Goal: Ask a question

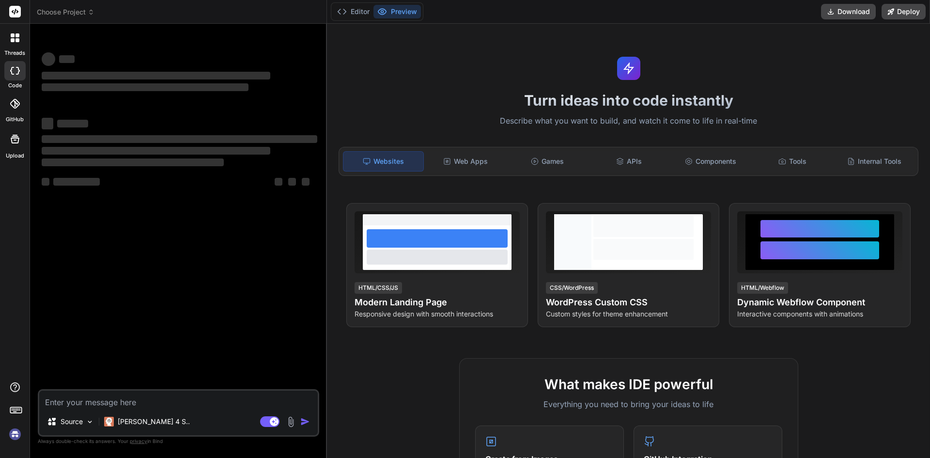
type textarea "x"
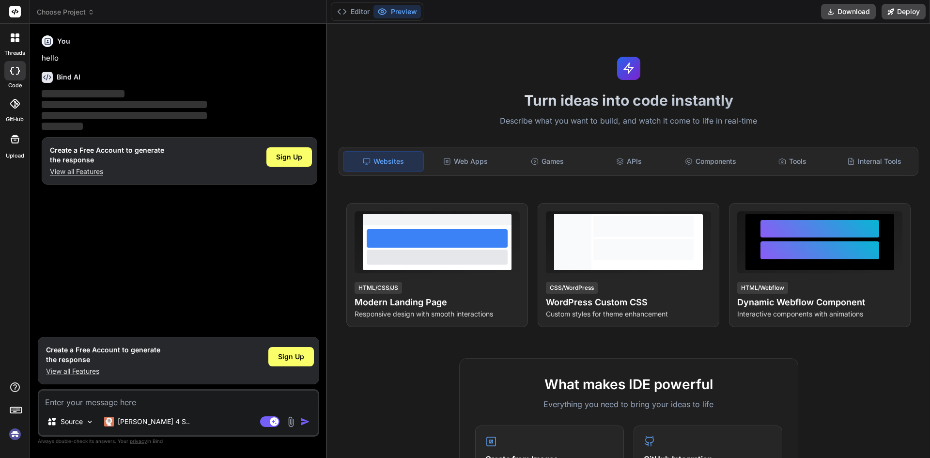
click at [81, 368] on p "View all Features" at bounding box center [103, 371] width 114 height 10
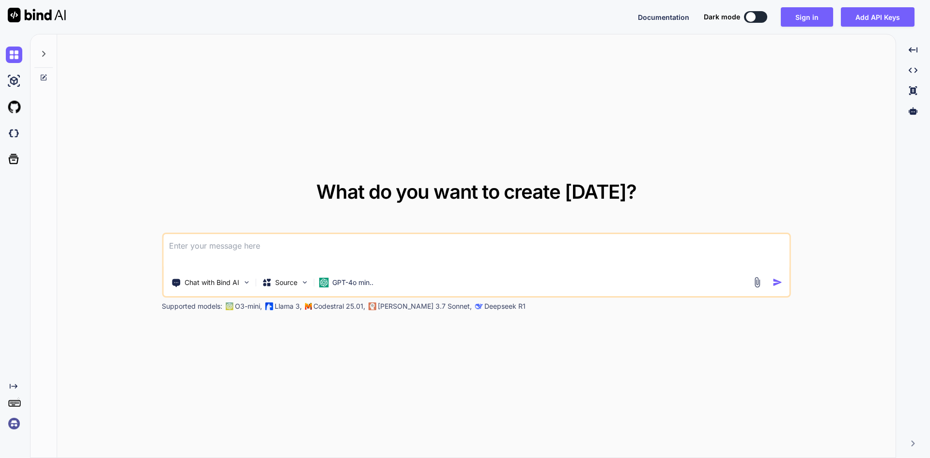
click at [241, 249] on textarea at bounding box center [476, 252] width 626 height 36
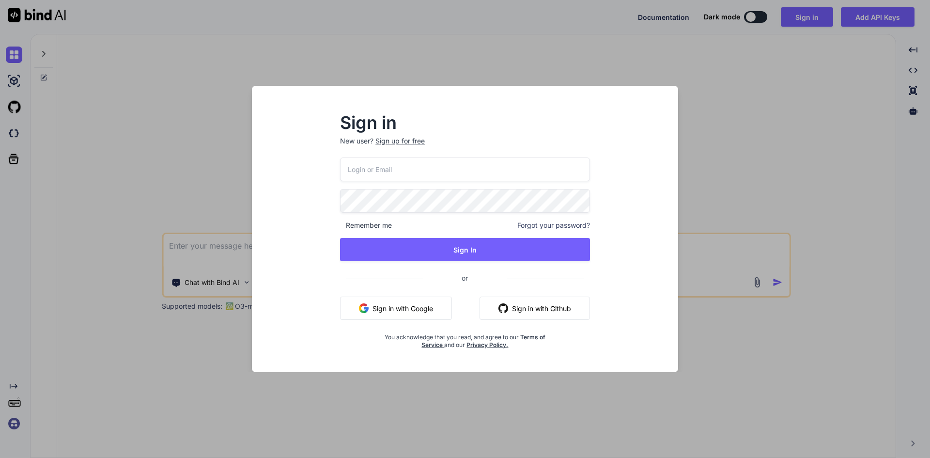
click at [421, 176] on input "email" at bounding box center [465, 169] width 250 height 24
type input "dreamtech@yopmail.com"
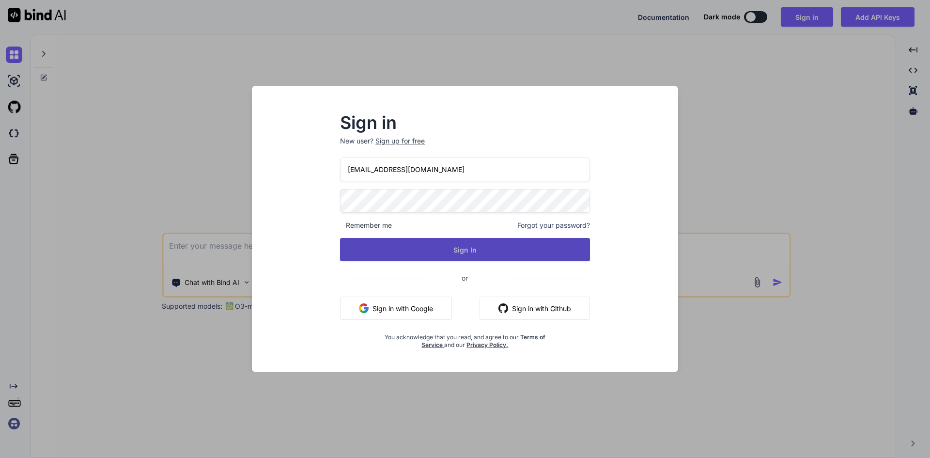
click at [457, 254] on button "Sign In" at bounding box center [465, 249] width 250 height 23
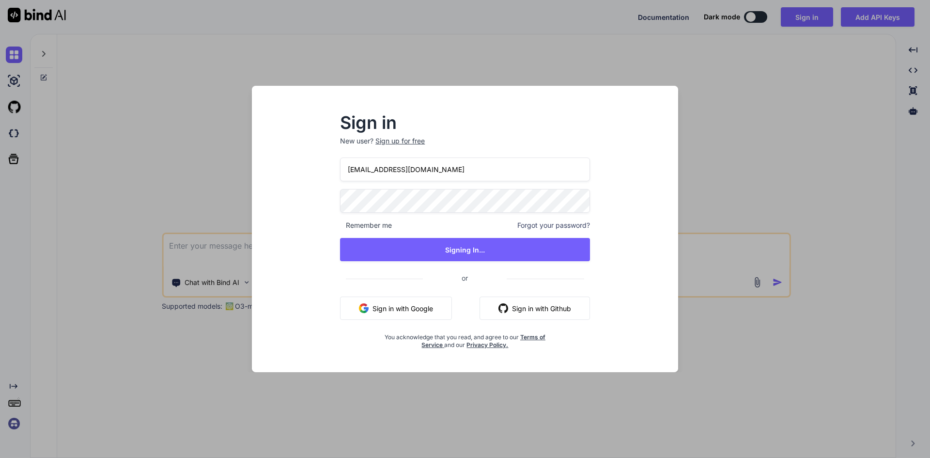
type textarea "x"
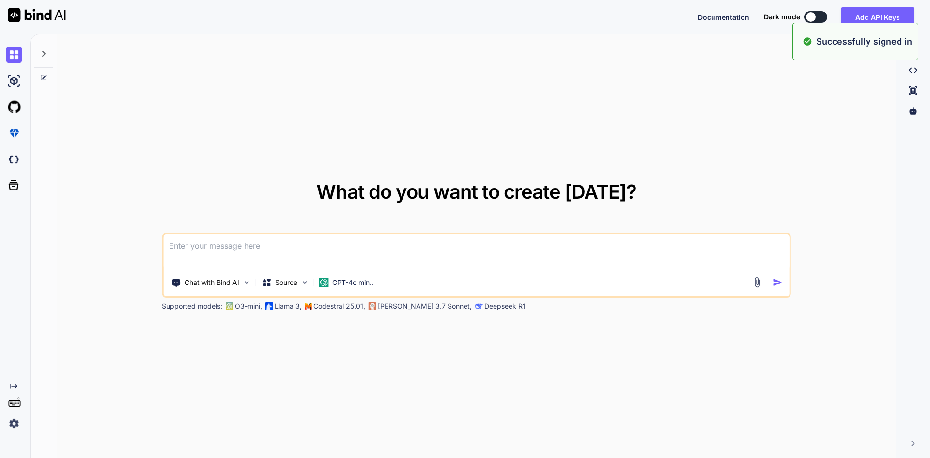
click at [229, 250] on textarea at bounding box center [476, 252] width 626 height 36
paste textarea "add status filter records reurn on based of toggle fileter <template> <div clas…"
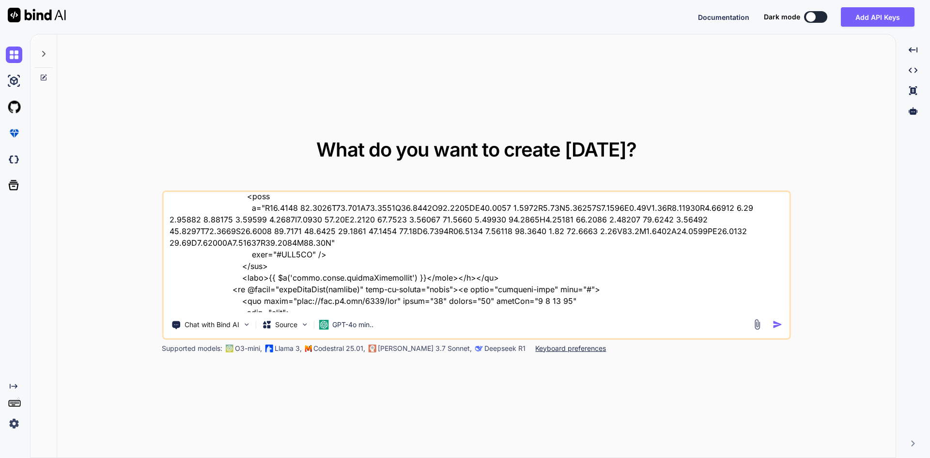
scroll to position [2936, 0]
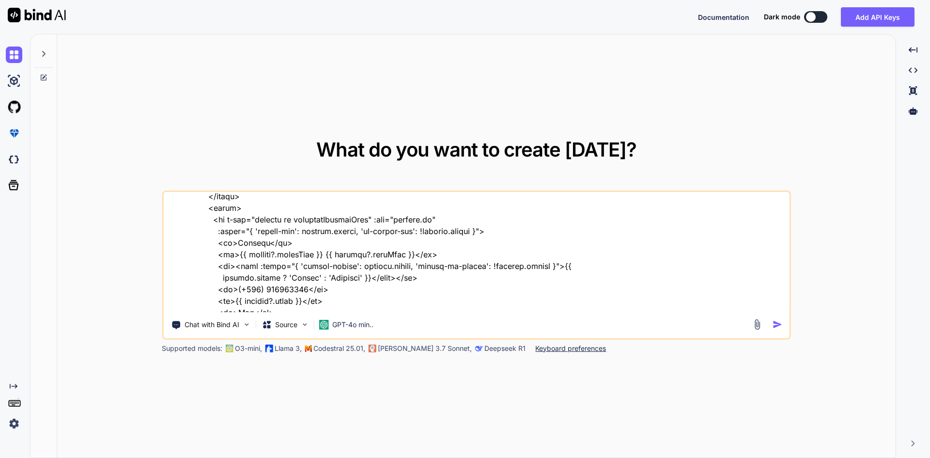
type textarea "add status filter records reurn on based of toggle fileter <template> <div clas…"
click at [774, 326] on img "button" at bounding box center [777, 324] width 10 height 10
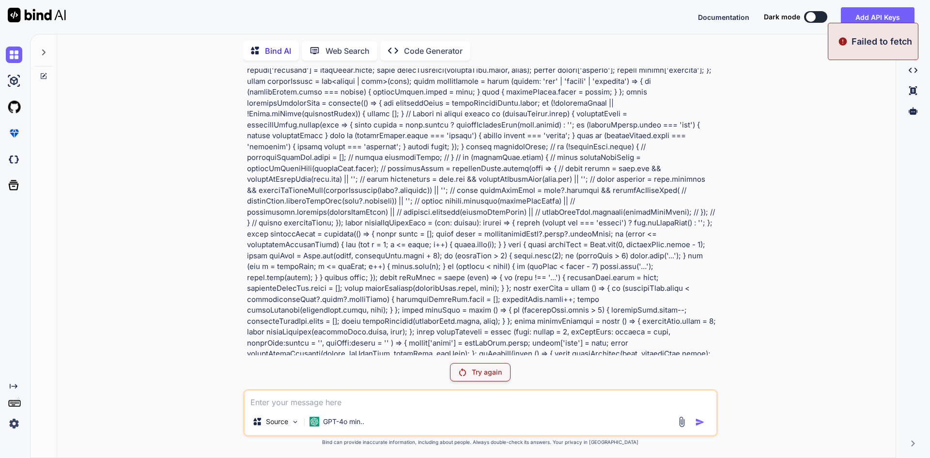
scroll to position [1469, 0]
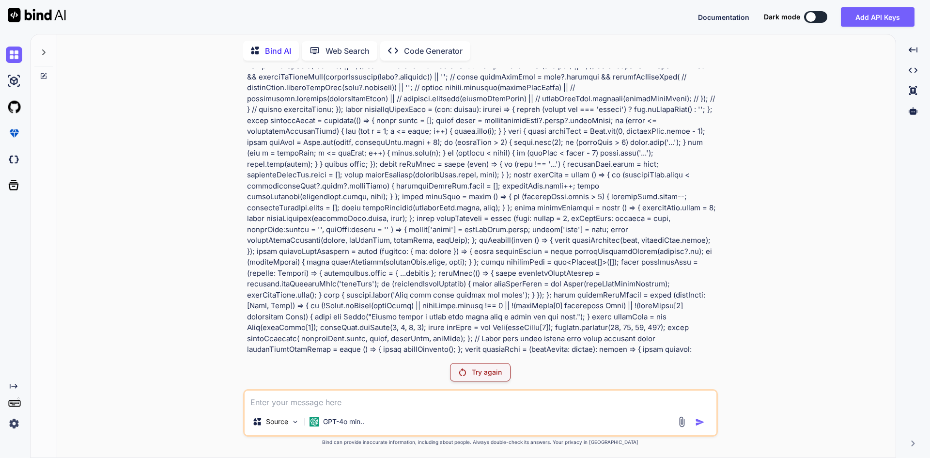
click at [479, 368] on p "Try again" at bounding box center [487, 372] width 30 height 10
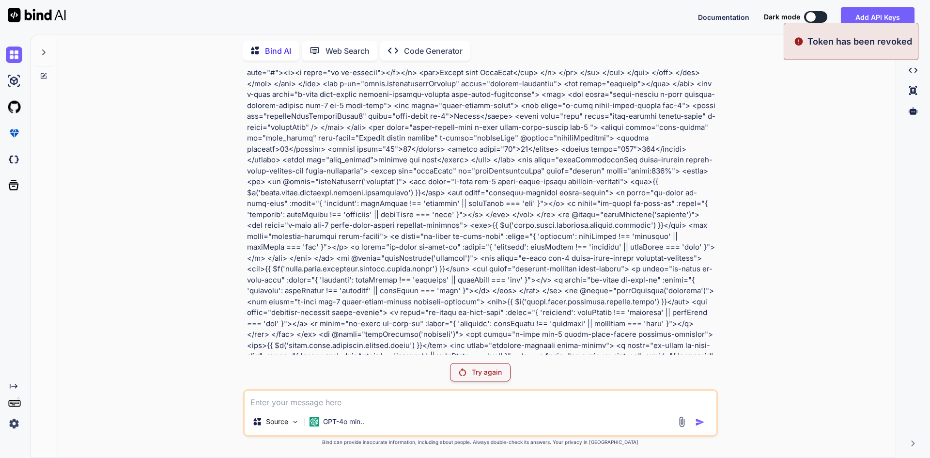
scroll to position [436, 0]
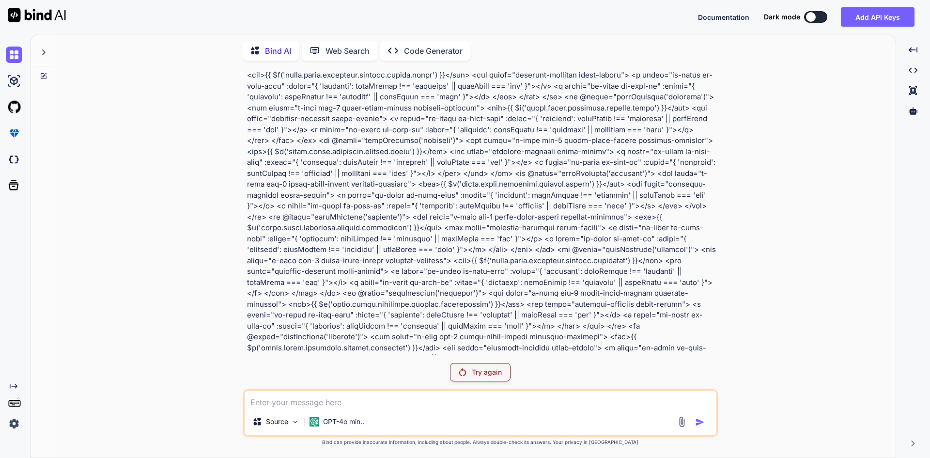
click at [500, 379] on div "Try again" at bounding box center [480, 372] width 61 height 18
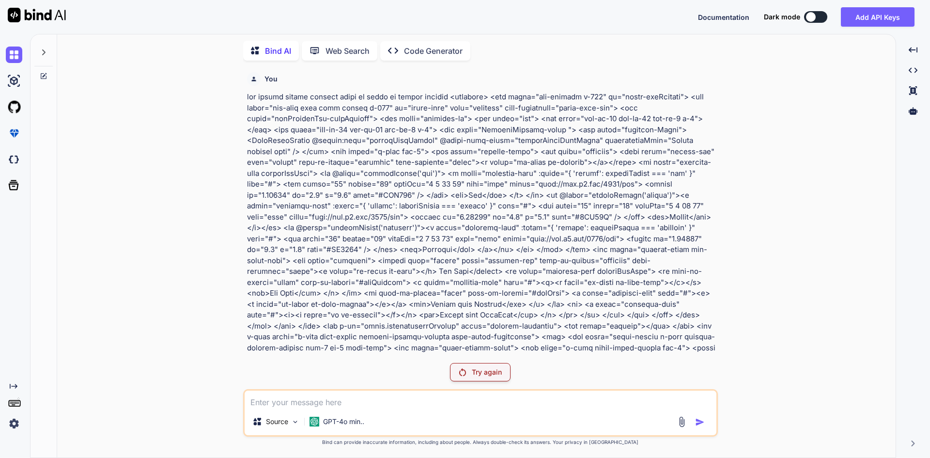
scroll to position [194, 0]
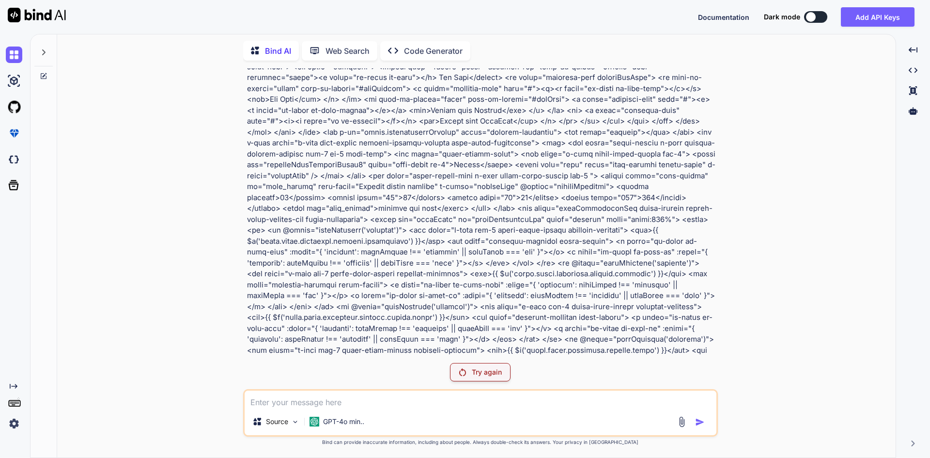
click at [472, 370] on p "Try again" at bounding box center [487, 372] width 30 height 10
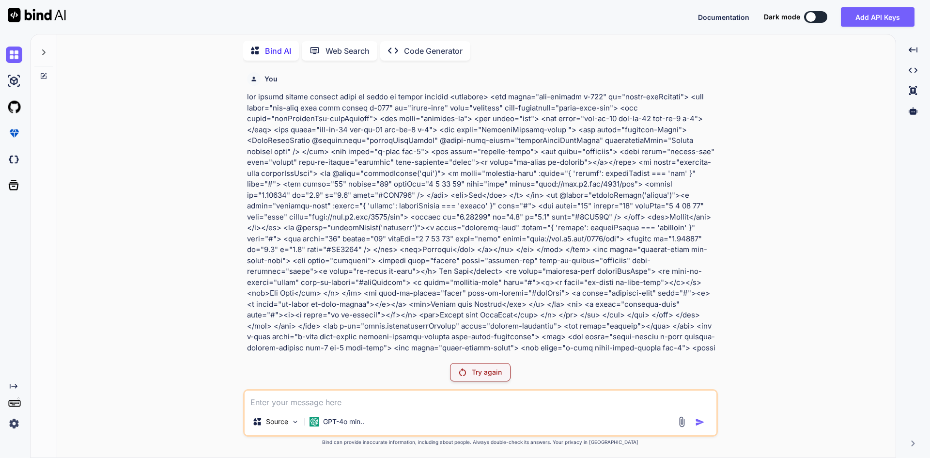
click at [345, 405] on textarea at bounding box center [481, 398] width 472 height 17
paste textarea "[vue/compiler-sfc] Unexpected reserved word 'await'. (94:4) D:/Scopeserve/git-a…"
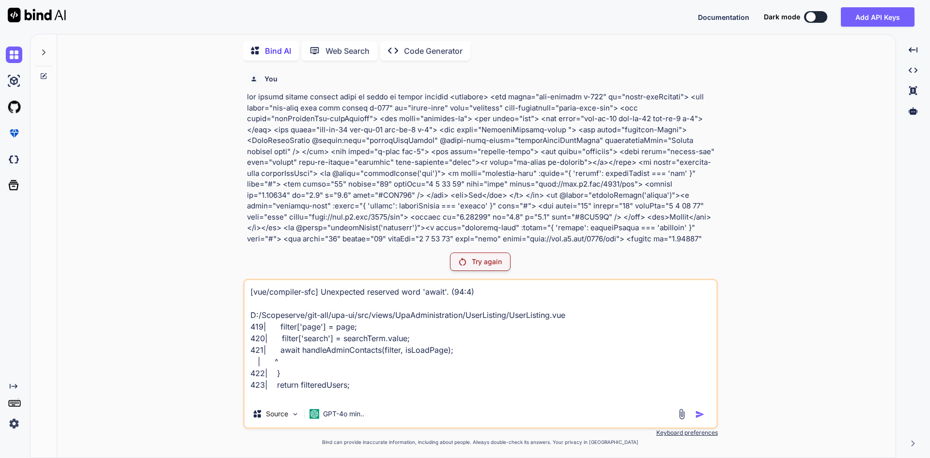
type textarea "[vue/compiler-sfc] Unexpected reserved word 'await'. (94:4) D:/Scopeserve/git-a…"
click at [499, 266] on p "Try again" at bounding box center [487, 262] width 30 height 10
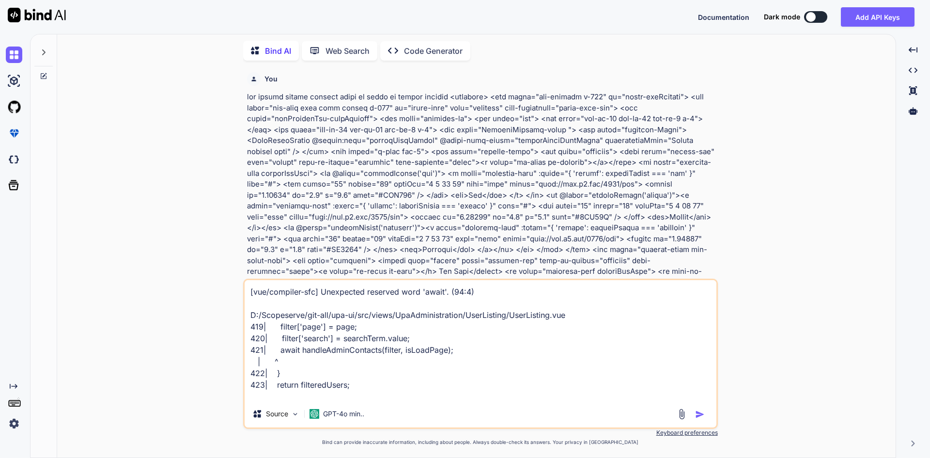
click at [702, 415] on img "button" at bounding box center [700, 414] width 10 height 10
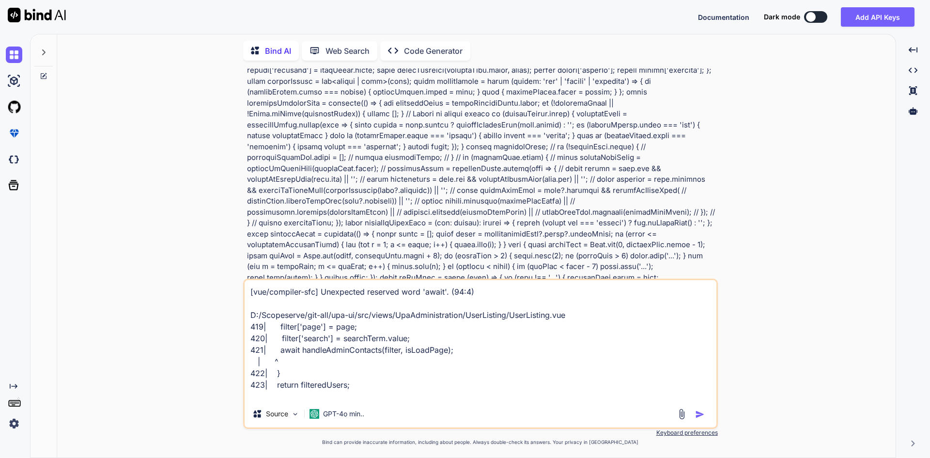
scroll to position [1614, 0]
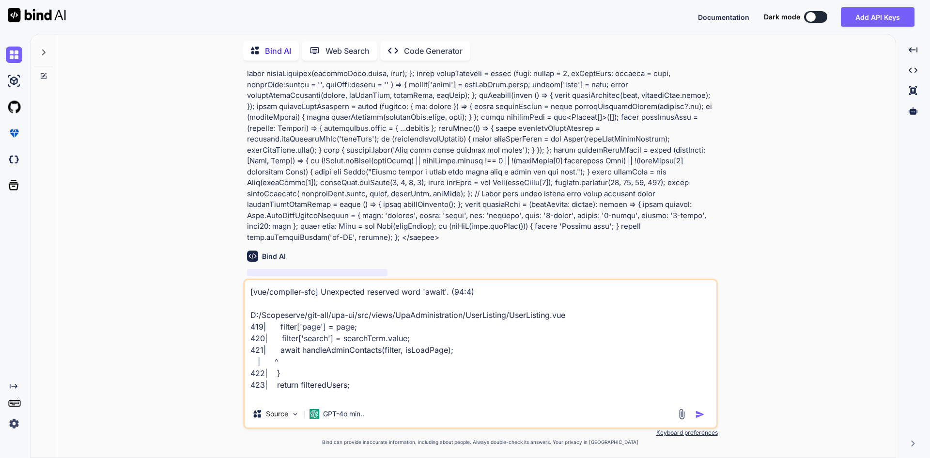
click at [699, 411] on img "button" at bounding box center [700, 414] width 10 height 10
click at [697, 417] on img "button" at bounding box center [700, 414] width 10 height 10
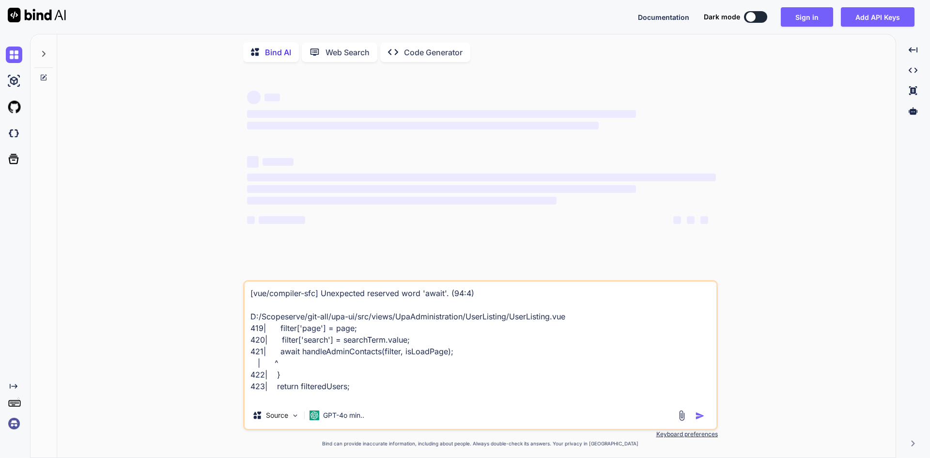
click at [364, 354] on textarea "[vue/compiler-sfc] Unexpected reserved word 'await'. (94:4) D:/Scopeserve/git-a…" at bounding box center [481, 341] width 472 height 120
type textarea "x"
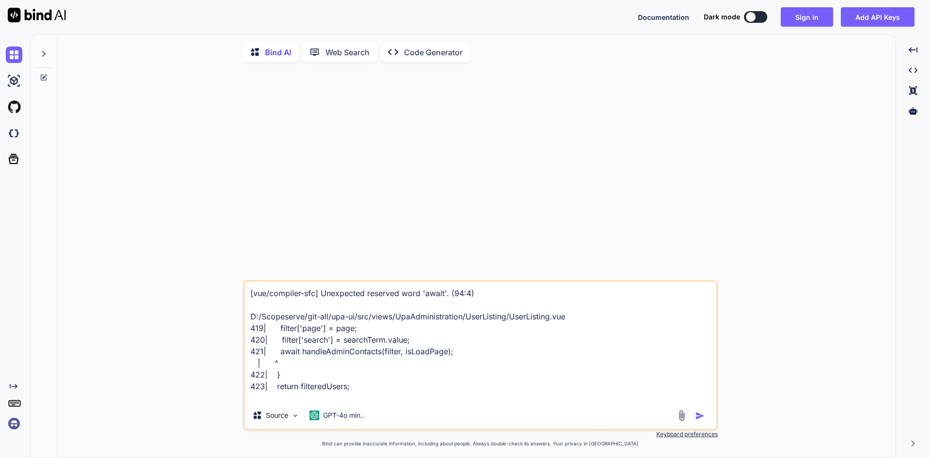
click at [359, 395] on textarea "[vue/compiler-sfc] Unexpected reserved word 'await'. (94:4) D:/Scopeserve/git-a…" at bounding box center [481, 341] width 472 height 120
click at [359, 392] on textarea "[vue/compiler-sfc] Unexpected reserved word 'await'. (94:4) D:/Scopeserve/git-a…" at bounding box center [481, 341] width 472 height 120
click at [693, 418] on div at bounding box center [692, 415] width 32 height 11
click at [694, 416] on div at bounding box center [692, 415] width 32 height 11
drag, startPoint x: 695, startPoint y: 413, endPoint x: 694, endPoint y: 407, distance: 5.9
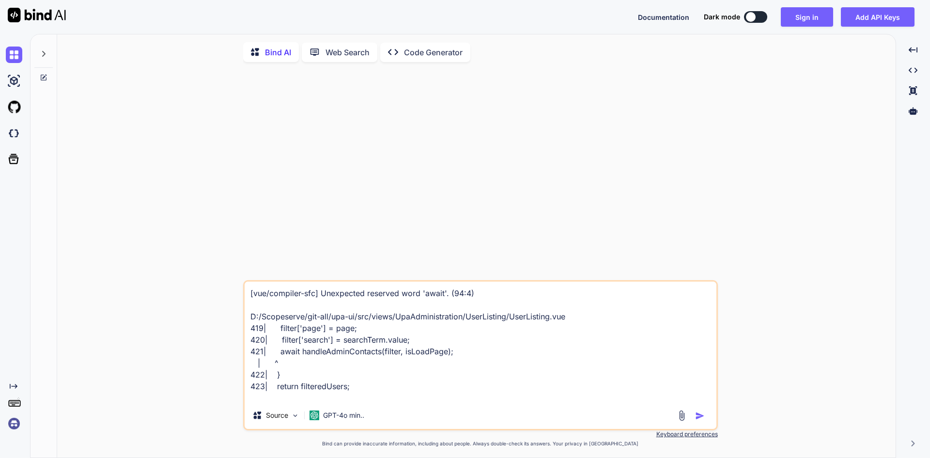
click at [696, 413] on img "button" at bounding box center [700, 416] width 10 height 10
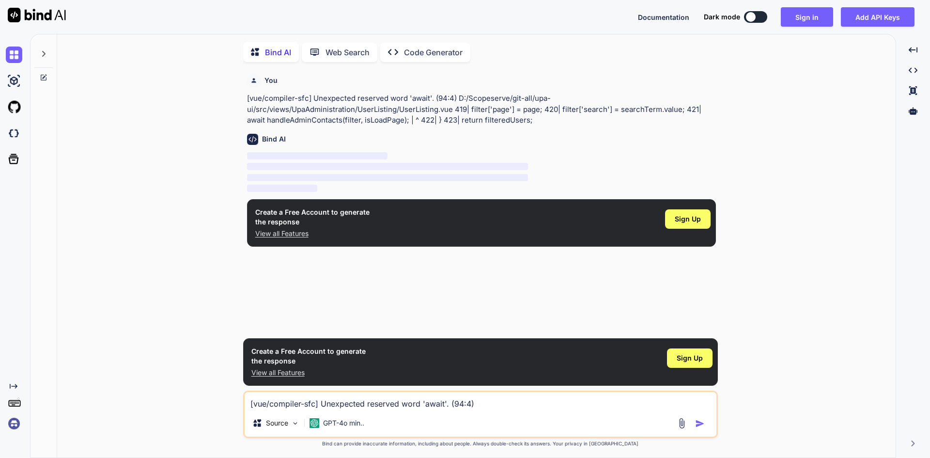
scroll to position [4, 0]
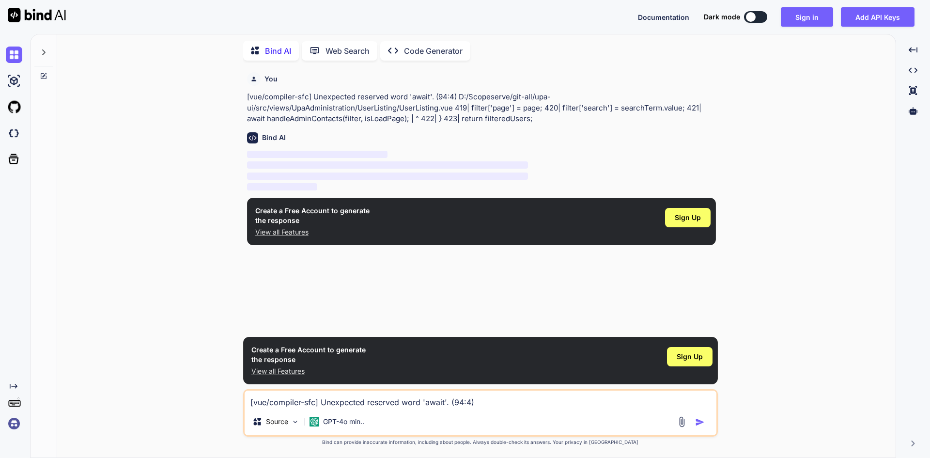
click at [287, 375] on p "View all Features" at bounding box center [308, 371] width 114 height 10
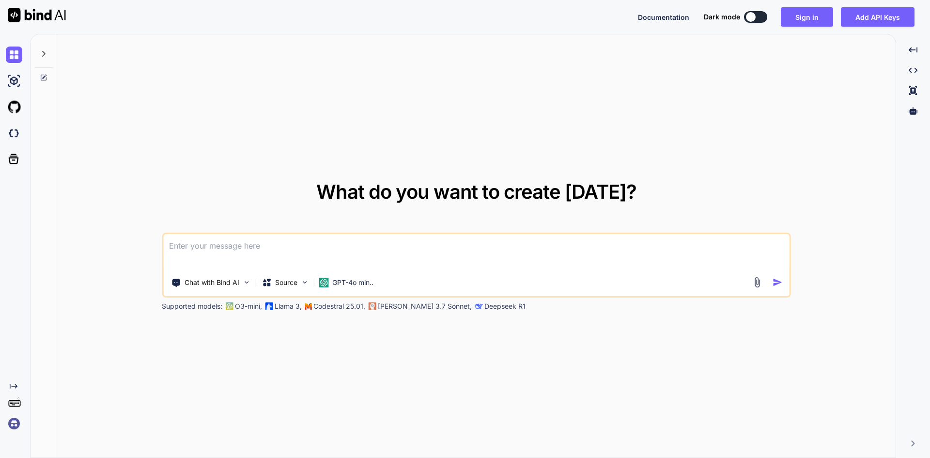
click at [337, 251] on textarea at bounding box center [476, 252] width 626 height 36
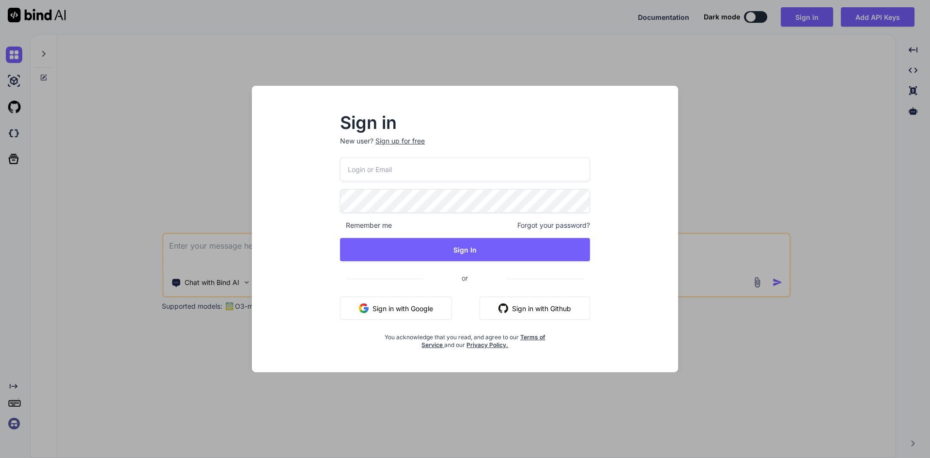
click at [391, 167] on input "email" at bounding box center [465, 169] width 250 height 24
type input "[EMAIL_ADDRESS][DOMAIN_NAME]"
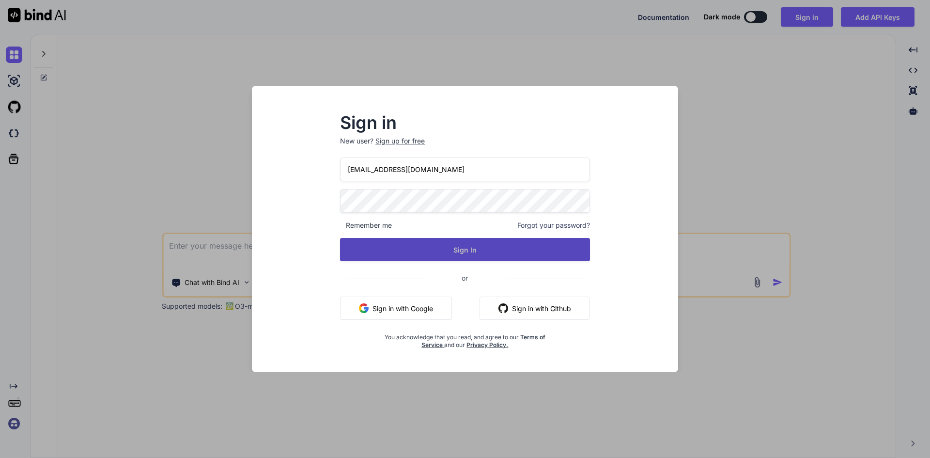
click at [465, 249] on button "Sign In" at bounding box center [465, 249] width 250 height 23
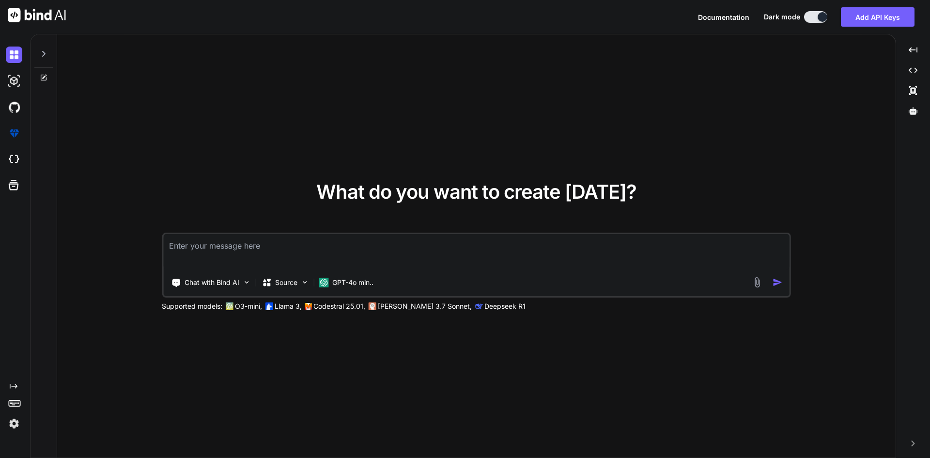
type textarea "x"
click at [328, 261] on textarea at bounding box center [476, 252] width 626 height 36
paste textarea "[vue/compiler-sfc] Unexpected reserved word 'await'. (94:4) D:/Scopeserve/git-a…"
type textarea "[vue/compiler-sfc] Unexpected reserved word 'await'. (94:4) D:/Scopeserve/git-a…"
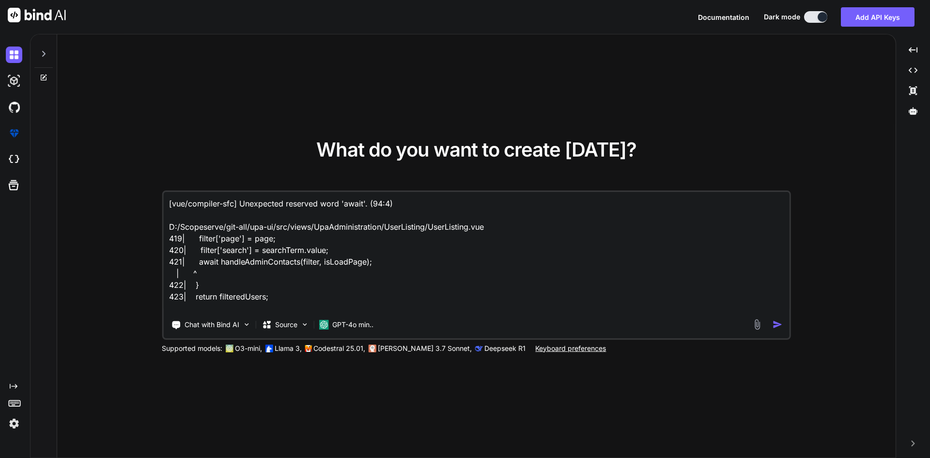
type textarea "x"
type textarea "[vue/compiler-sfc] Unexpected reserved word 'await'. (94:4) D:/Scopeserve/git-a…"
type textarea "x"
type textarea "[vue/compiler-sfc] Unexpected reserved word 'await'. (94:4) D:/Scopeserve/git-a…"
type textarea "x"
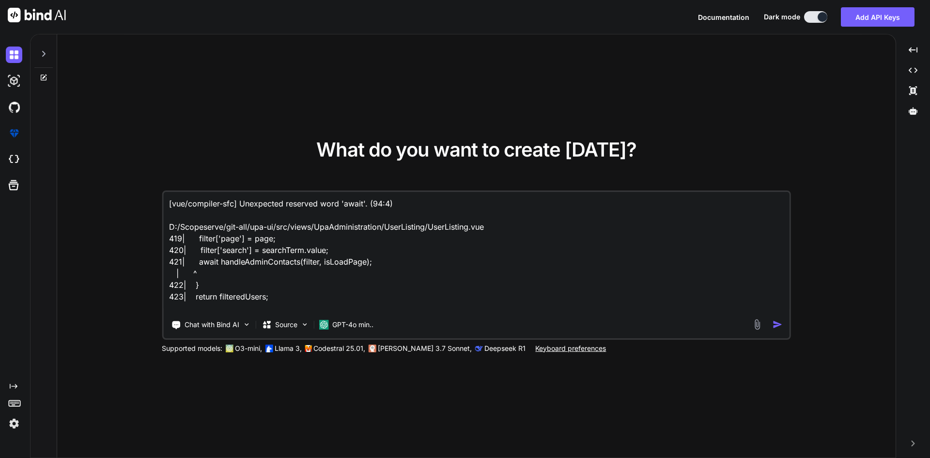
type textarea "[vue/compiler-sfc] Unexpected reserved word 'await'. (94:4) D:/Scopeserve/git-a…"
type textarea "x"
click at [275, 295] on textarea "[vue/compiler-sfc] Unexpected reserved word 'await'. (94:4) D:/Scopeserve/git-a…" at bounding box center [476, 252] width 626 height 120
click at [258, 281] on textarea "[vue/compiler-sfc] Unexpected reserved word 'await'. (94:4) D:/Scopeserve/git-a…" at bounding box center [476, 252] width 626 height 120
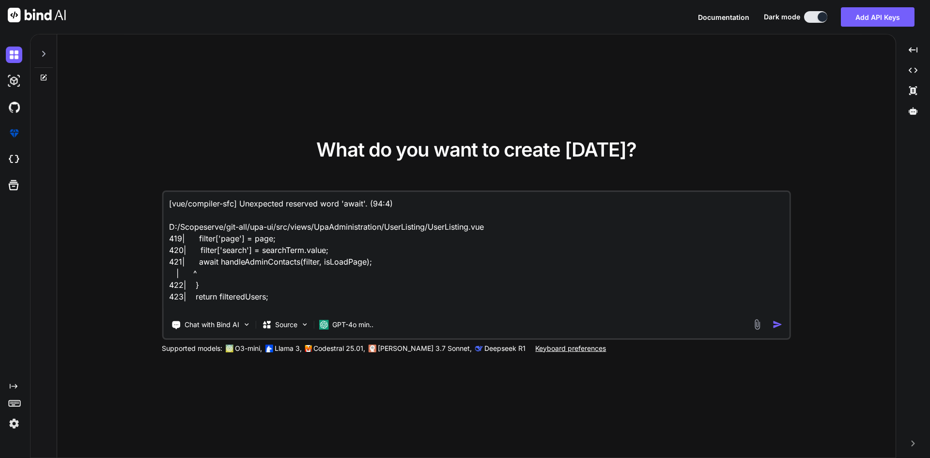
paste textarea "const filteredContactList = computed(() => { let filteredUsers = adminContactUs…"
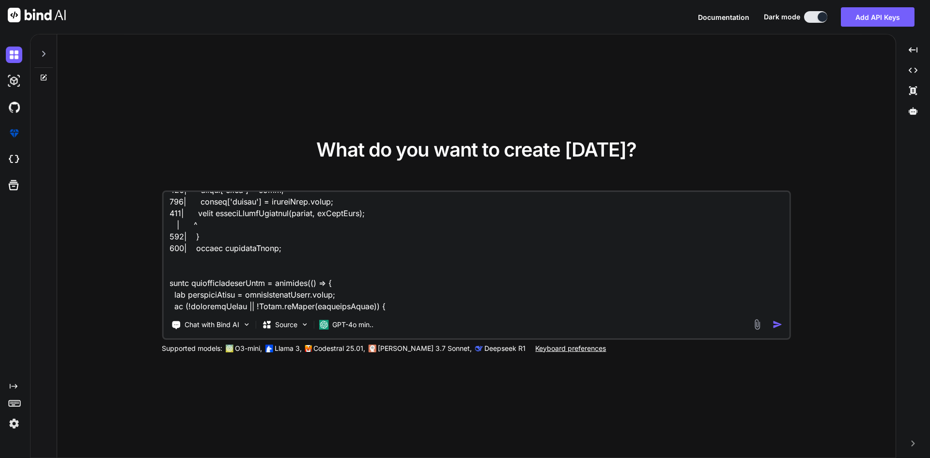
scroll to position [397, 0]
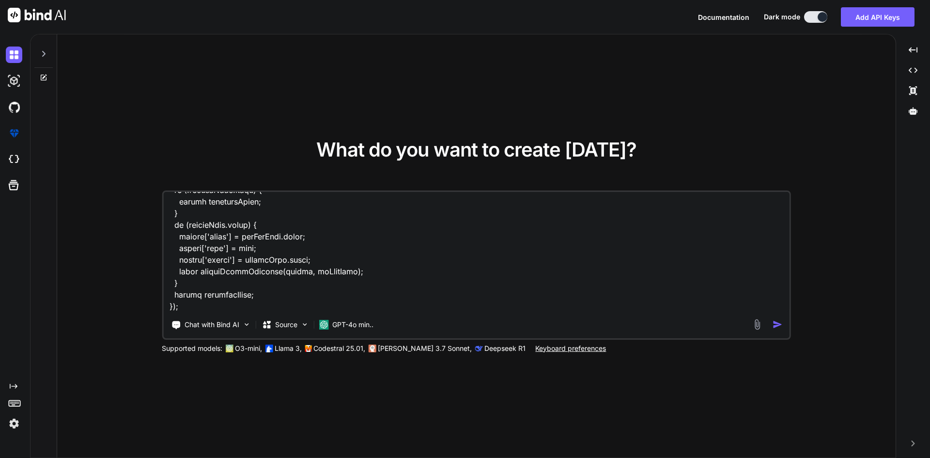
type textarea "[vue/compiler-sfc] Unexpected reserved word 'await'. (94:4) D:/Scopeserve/git-a…"
click at [776, 322] on img "button" at bounding box center [777, 324] width 10 height 10
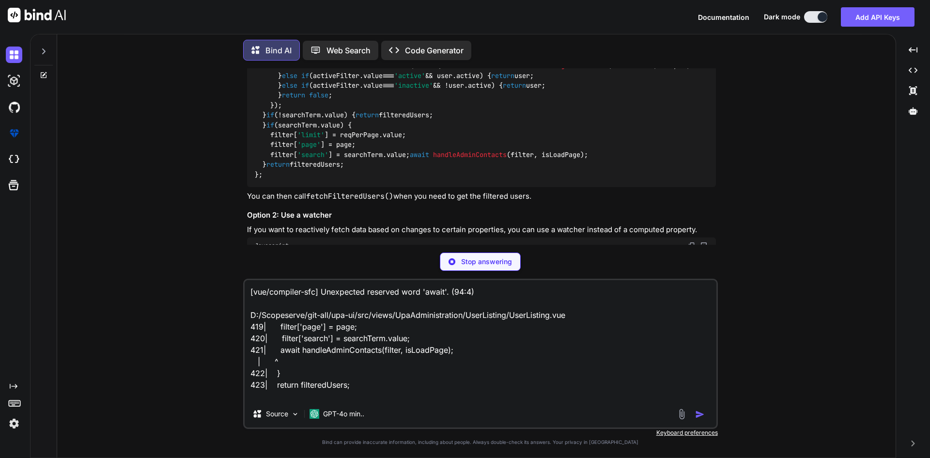
scroll to position [219, 0]
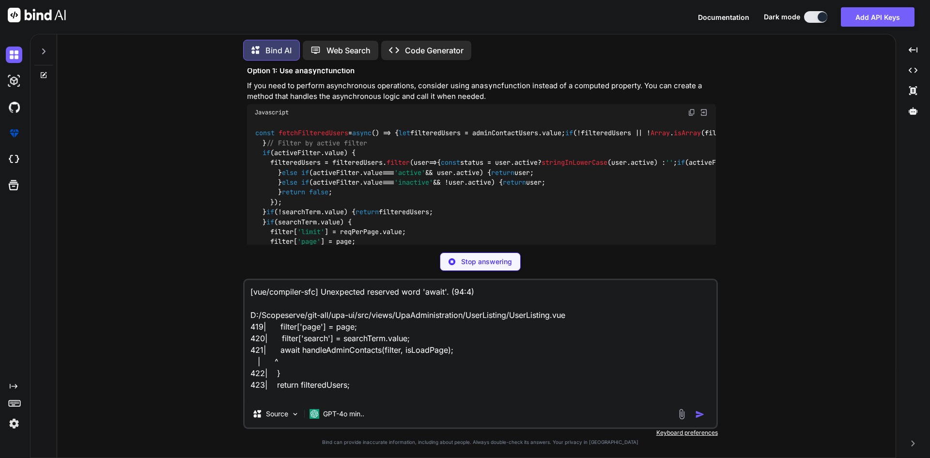
copy code "const fetchFilteredUsers = async ( ) => { let filteredUsers = adminContactUsers…"
drag, startPoint x: 294, startPoint y: 169, endPoint x: 255, endPoint y: 127, distance: 56.9
click at [255, 127] on div "const fetchFilteredUsers = async ( ) => { let filteredUsers = adminContactUsers…" at bounding box center [481, 203] width 469 height 164
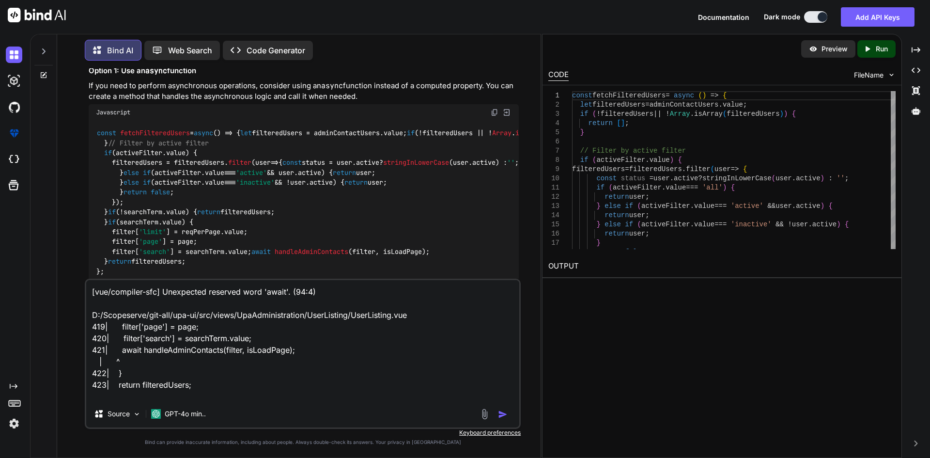
click at [497, 111] on img at bounding box center [495, 112] width 8 height 8
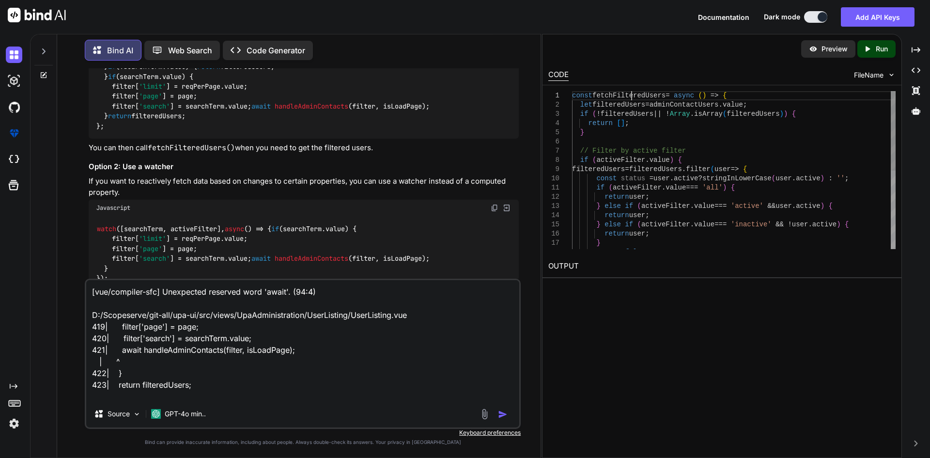
click at [632, 97] on div "} return false ; } else if ( activeFilter . value === 'inactive' && ! user . ac…" at bounding box center [733, 247] width 323 height 313
type textarea "const fetchFilteredUsers = async () => { let filteredUsers = adminContactUsers.…"
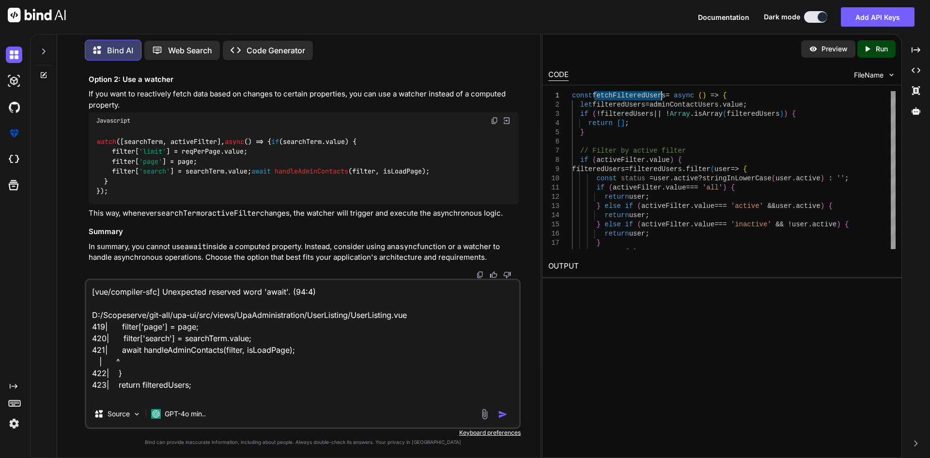
scroll to position [680, 0]
click at [161, 137] on code "watch ([searchTerm, activeFilter], async () => { if (searchTerm. value ) { filt…" at bounding box center [262, 167] width 333 height 60
click at [160, 137] on code "watch ([searchTerm, activeFilter], async () => { if (searchTerm. value ) { filt…" at bounding box center [262, 167] width 333 height 60
click at [208, 137] on code "watch ([searchTerm, activeFilter], async () => { if (searchTerm. value ) { filt…" at bounding box center [262, 167] width 333 height 60
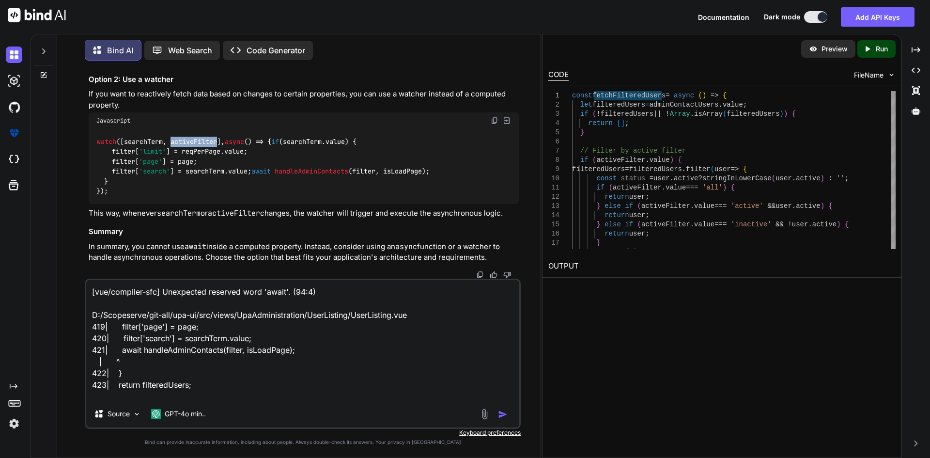
click at [216, 383] on textarea "[vue/compiler-sfc] Unexpected reserved word 'await'. (94:4) D:/Scopeserve/git-a…" at bounding box center [302, 340] width 433 height 120
drag, startPoint x: 216, startPoint y: 382, endPoint x: 76, endPoint y: 313, distance: 156.6
click at [76, 313] on div "You Bind AI The error message you're encountering, [vue/compiler-sfc] Unexpecte…" at bounding box center [303, 262] width 476 height 389
click at [387, 328] on textarea "[vue/compiler-sfc] Unexpected reserved word 'await'. (94:4) D:/Scopeserve/git-a…" at bounding box center [302, 340] width 433 height 120
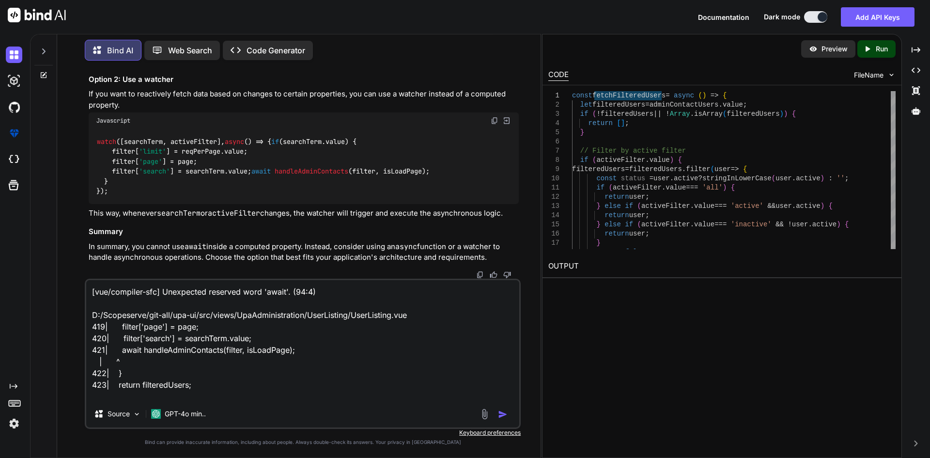
click at [387, 328] on textarea "[vue/compiler-sfc] Unexpected reserved word 'await'. (94:4) D:/Scopeserve/git-a…" at bounding box center [302, 340] width 433 height 120
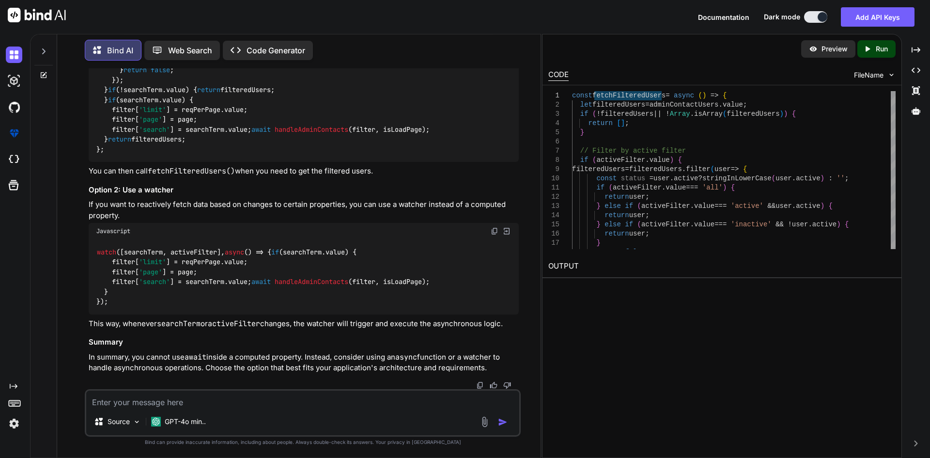
scroll to position [570, 0]
type textarea "call api on search input keyup"
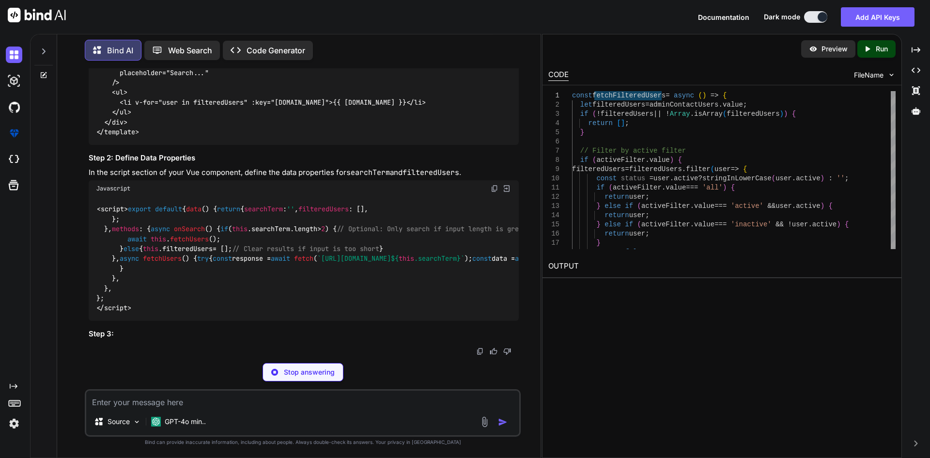
scroll to position [1297, 0]
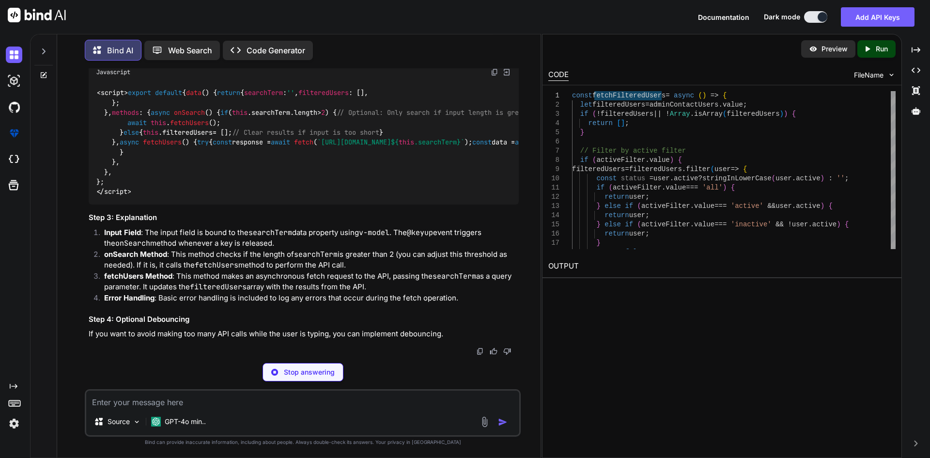
click at [143, 108] on code "<script> export default { data ( ) { return { searchTerm : '' , filteredUsers :…" at bounding box center [613, 142] width 1034 height 109
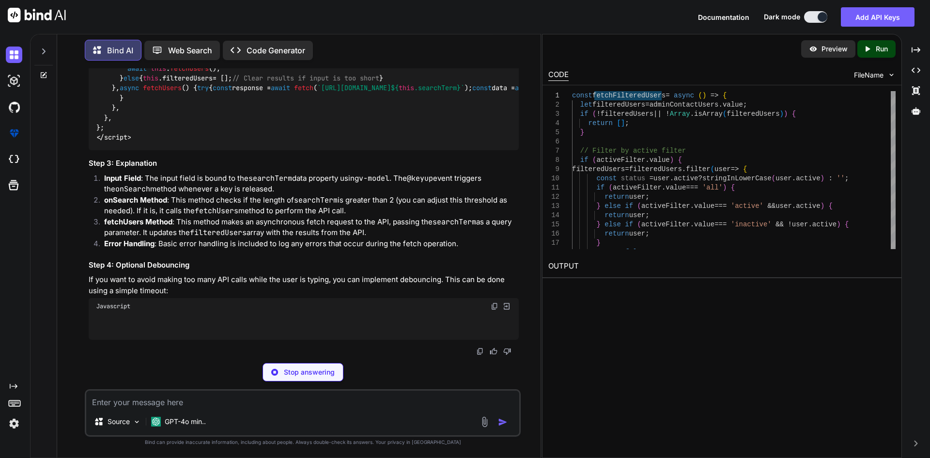
click at [174, 63] on span "onSearch" at bounding box center [189, 58] width 31 height 9
copy span "onSearch"
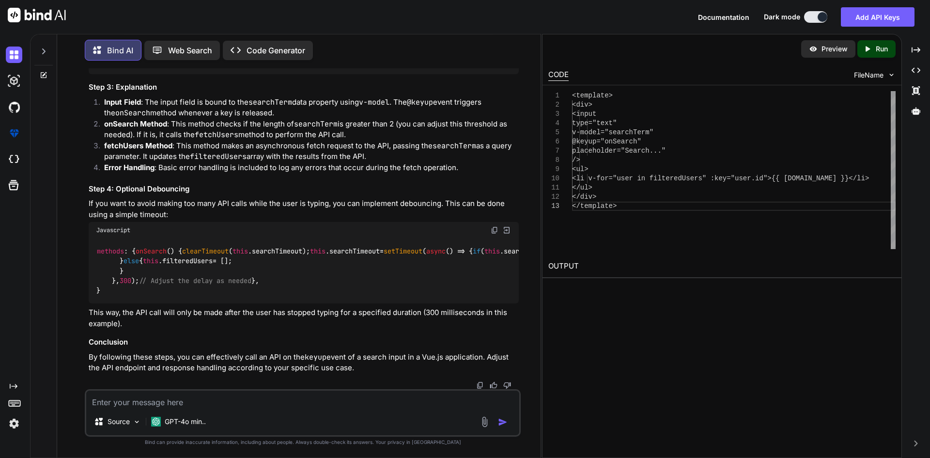
scroll to position [966, 0]
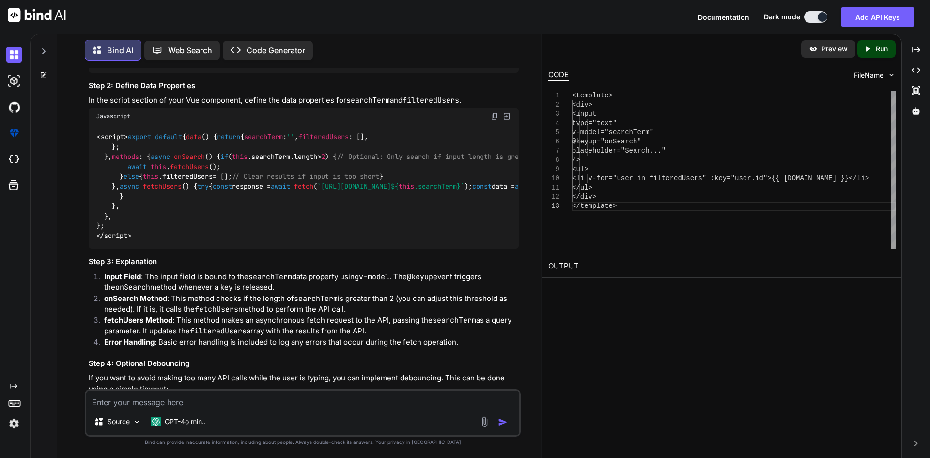
drag, startPoint x: 117, startPoint y: 208, endPoint x: 127, endPoint y: 208, distance: 10.7
click at [125, 64] on code "<template> <div> <input type="text" v-model="searchTerm" @keyup="onSearch" plac…" at bounding box center [260, 0] width 329 height 128
drag, startPoint x: 128, startPoint y: 227, endPoint x: 105, endPoint y: 180, distance: 52.6
click at [105, 73] on div "<template> <div> <input type="text" v-model="searchTerm" @keyup="onSearch" plac…" at bounding box center [304, 1] width 430 height 144
copy code "<input type="text" v-model="searchTerm" @keyup="onSearch" placeholder="Search..…"
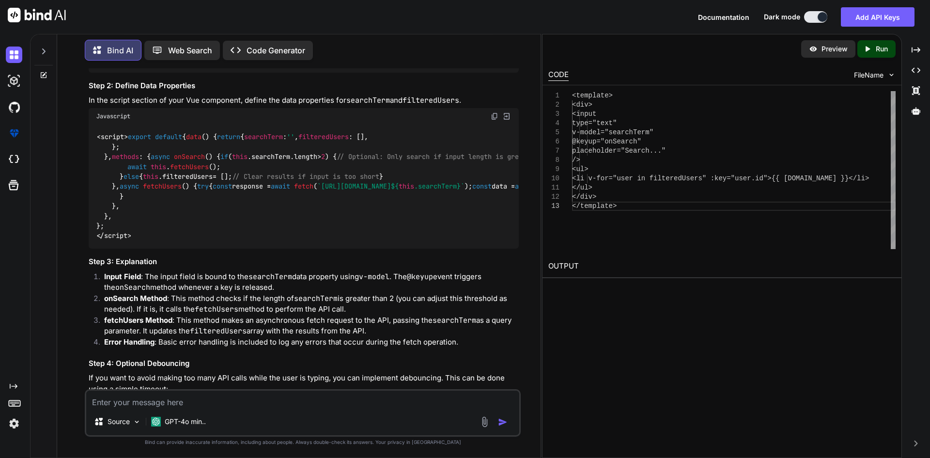
click at [376, 73] on div "<template> <div> <input type="text" v-model="searchTerm" @keyup="onSearch" plac…" at bounding box center [304, 1] width 430 height 144
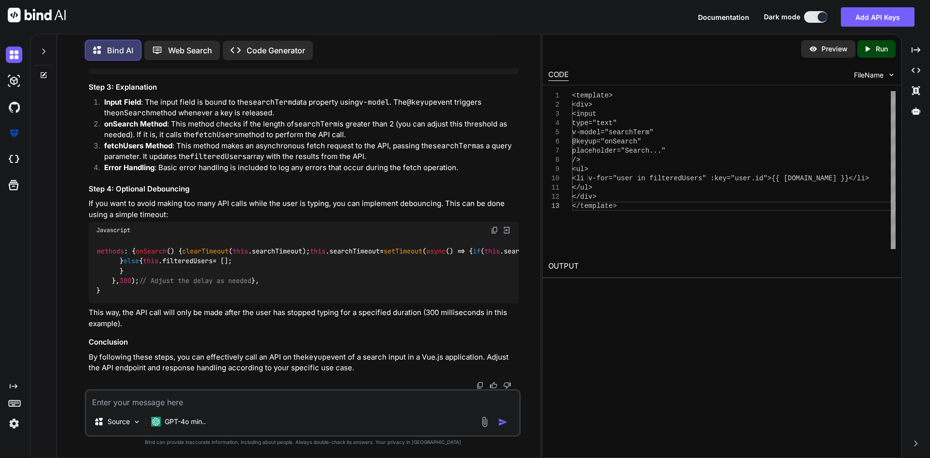
scroll to position [1278, 0]
drag, startPoint x: 117, startPoint y: 134, endPoint x: 139, endPoint y: 189, distance: 59.1
click at [139, 74] on div "<script> export default { data ( ) { return { searchTerm : '' , filteredUsers :…" at bounding box center [304, 12] width 430 height 124
click at [159, 74] on div "<script> export default { data ( ) { return { searchTerm : '' , filteredUsers :…" at bounding box center [304, 12] width 430 height 124
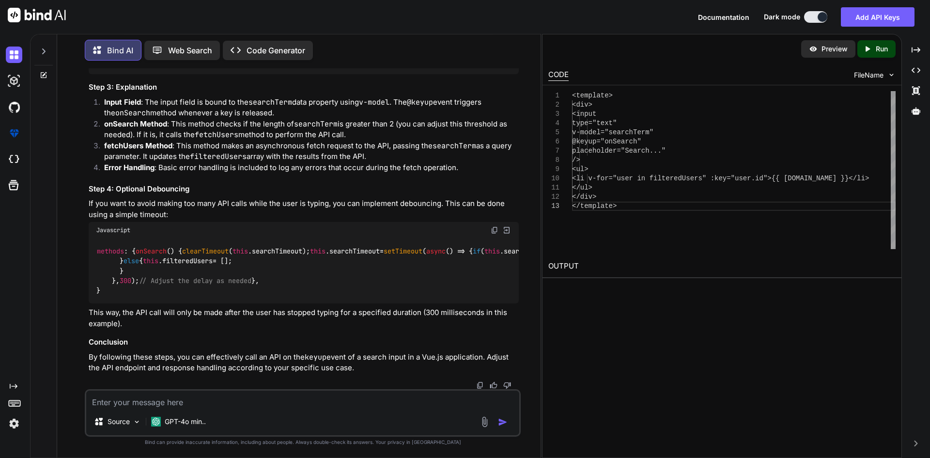
click at [164, 16] on span "fetchUsers" at bounding box center [162, 12] width 39 height 9
copy span "fetchUsers"
drag, startPoint x: 131, startPoint y: 171, endPoint x: 168, endPoint y: 171, distance: 36.3
click at [153, 66] on code "<script> export default { data ( ) { return { searchTerm : '' , filteredUsers :…" at bounding box center [613, 11] width 1034 height 109
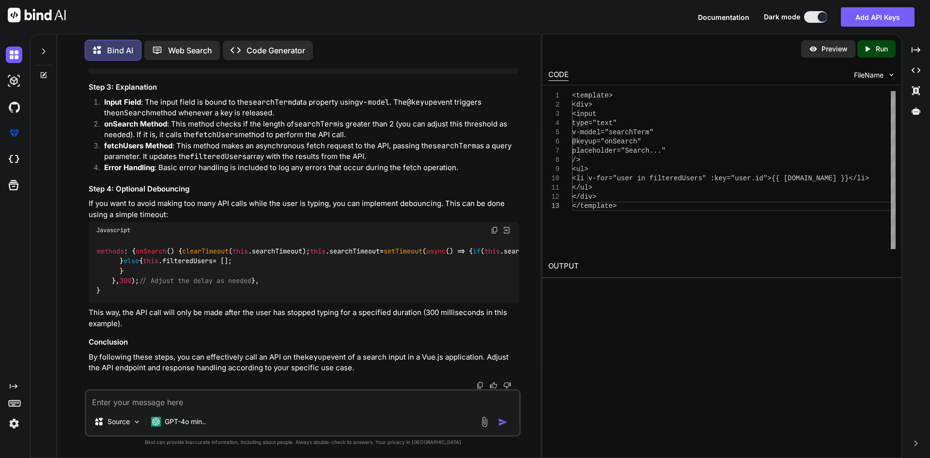
click at [180, 6] on span "filteredUsers" at bounding box center [187, 2] width 50 height 9
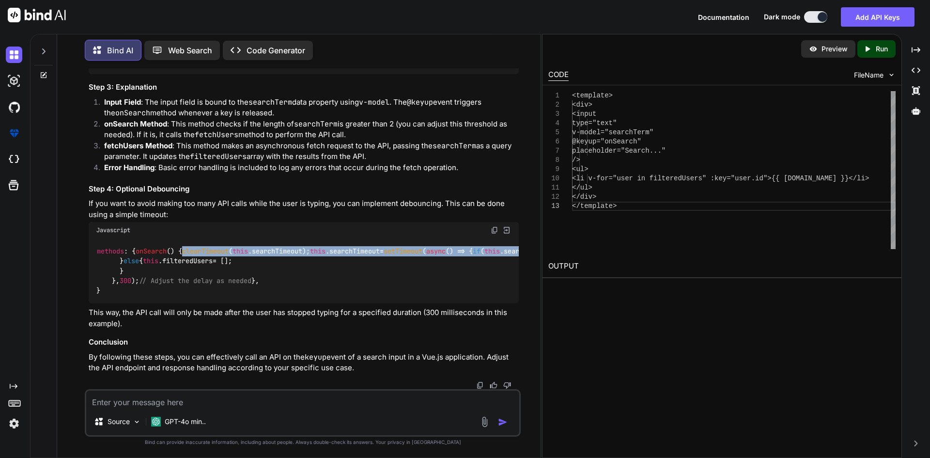
drag, startPoint x: 112, startPoint y: 201, endPoint x: 191, endPoint y: 235, distance: 85.5
click at [191, 246] on code "methods : { onSearch ( ) { clearTimeout ( this . searchTimeout ); this . search…" at bounding box center [388, 270] width 585 height 49
click at [252, 246] on span "searchTimeout" at bounding box center [277, 250] width 50 height 9
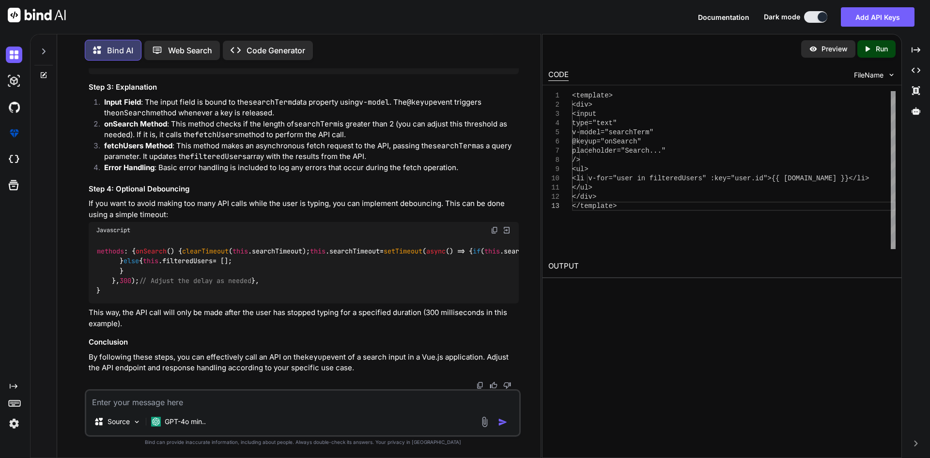
click at [182, 246] on span "clearTimeout" at bounding box center [205, 250] width 46 height 9
copy span "clearTimeout"
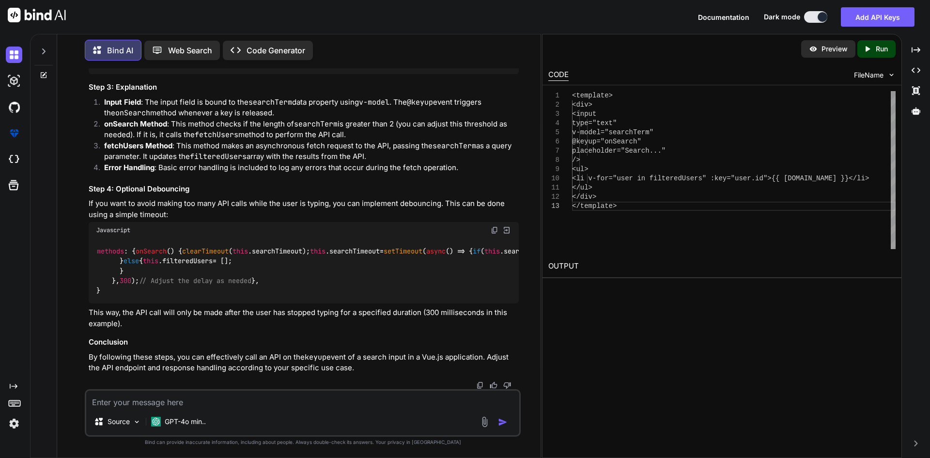
click at [252, 246] on span "searchTimeout" at bounding box center [277, 250] width 50 height 9
